Goal: Register for event/course

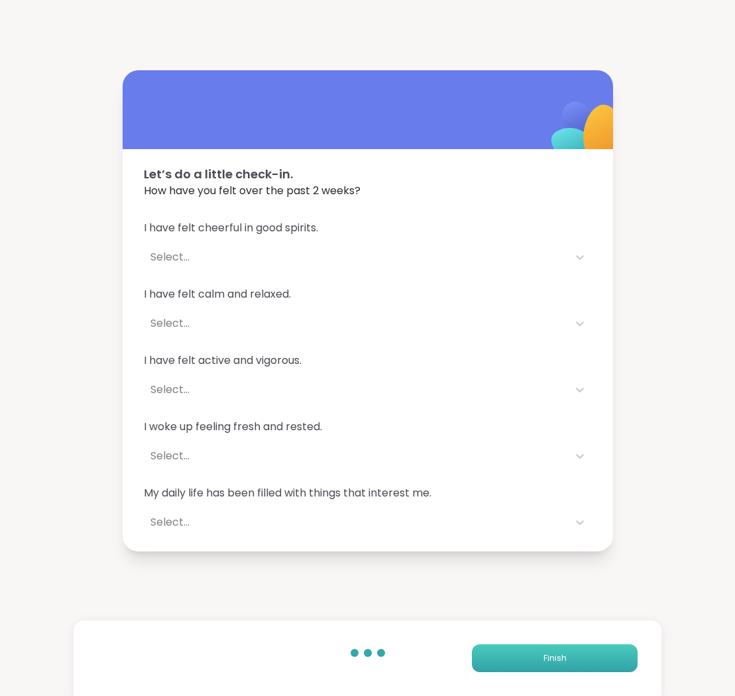
click at [543, 655] on button "Finish" at bounding box center [555, 658] width 166 height 28
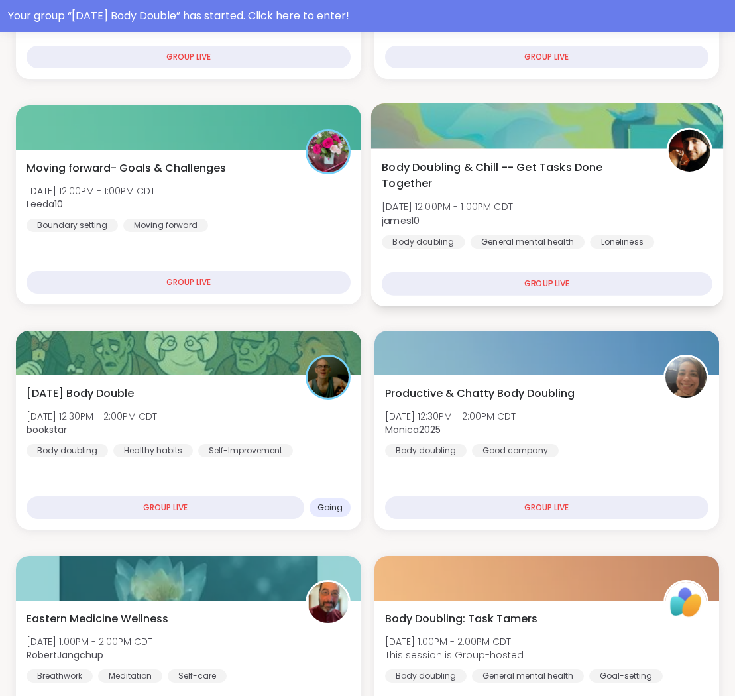
scroll to position [368, 0]
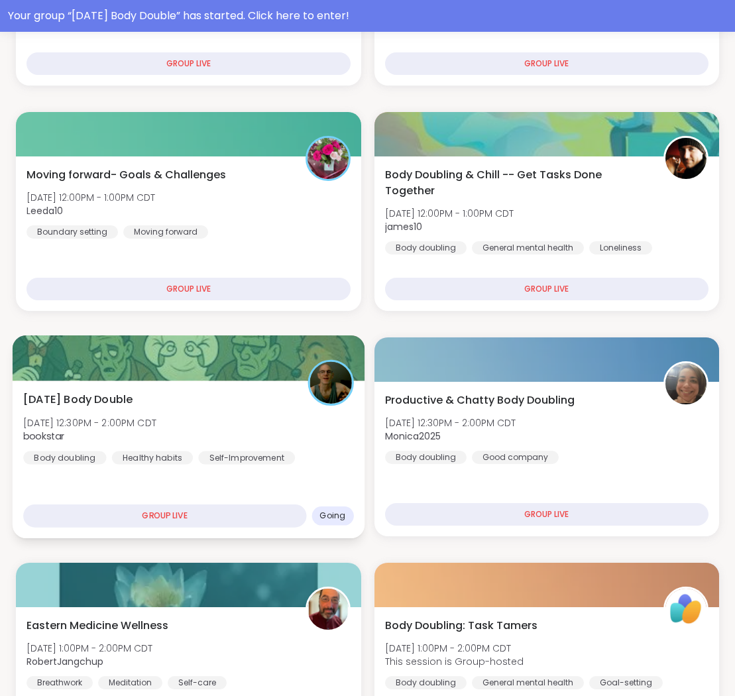
click at [300, 441] on div "[DATE] Body Double [DATE] 12:30PM - 2:00PM CDT bookstar Body doubling Healthy h…" at bounding box center [188, 427] width 330 height 73
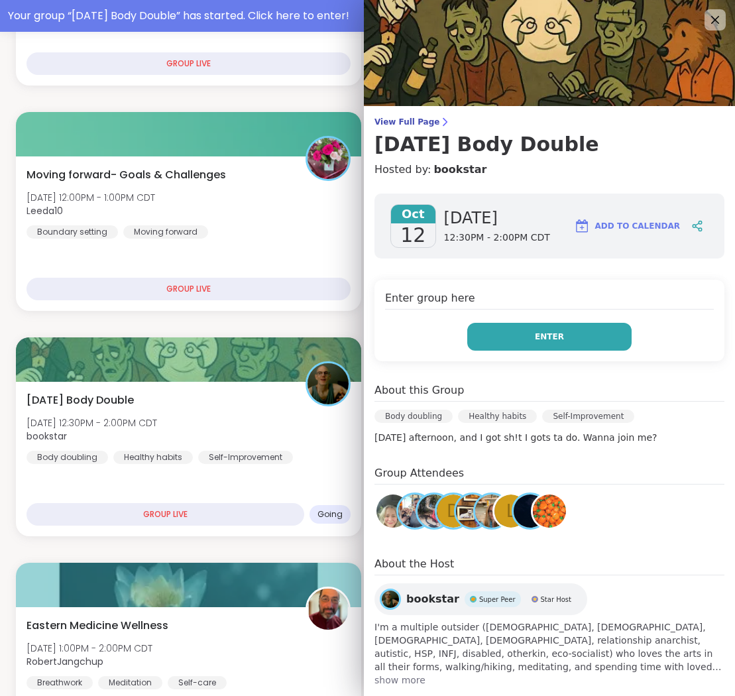
click at [559, 344] on button "Enter" at bounding box center [549, 337] width 164 height 28
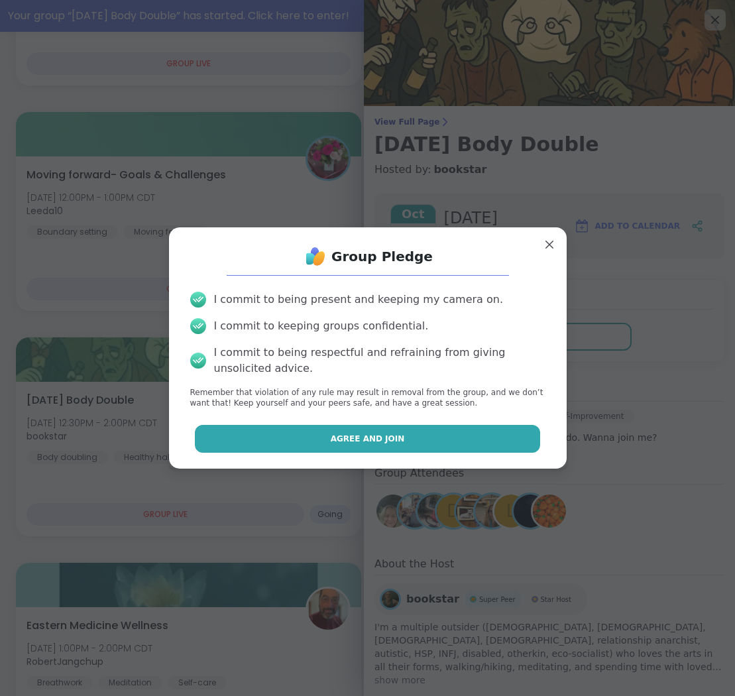
click at [390, 434] on span "Agree and Join" at bounding box center [368, 439] width 74 height 12
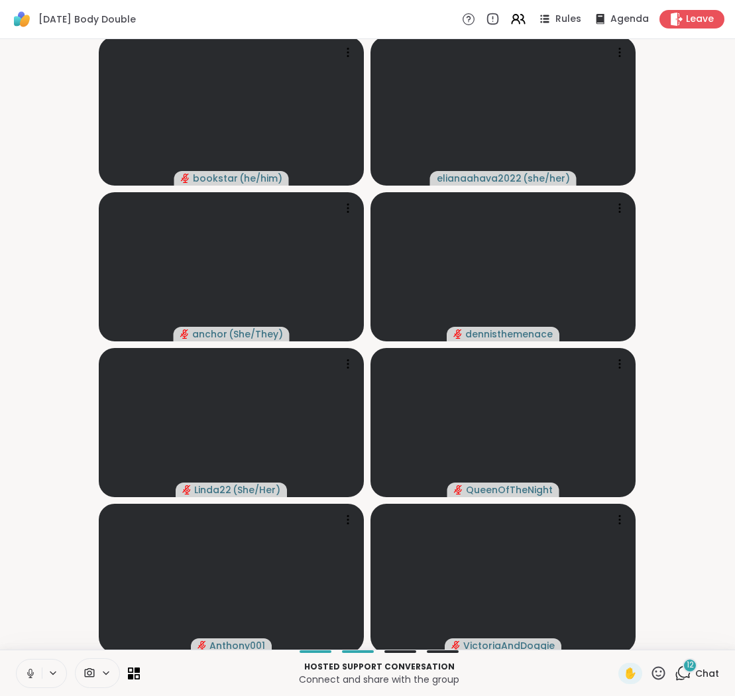
click at [30, 669] on icon at bounding box center [31, 673] width 12 height 12
